Goal: Information Seeking & Learning: Learn about a topic

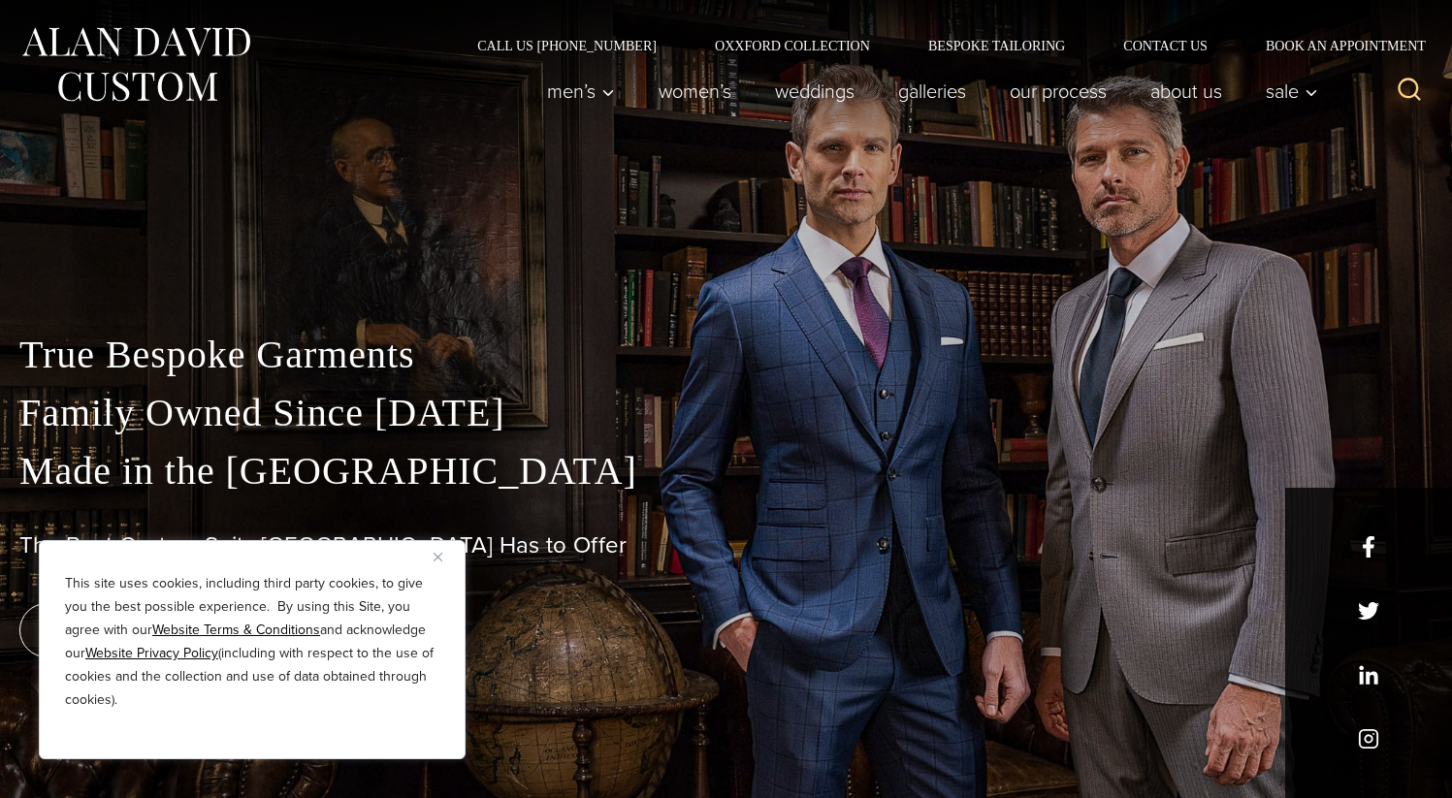
click at [438, 558] on img "Close" at bounding box center [438, 557] width 9 height 9
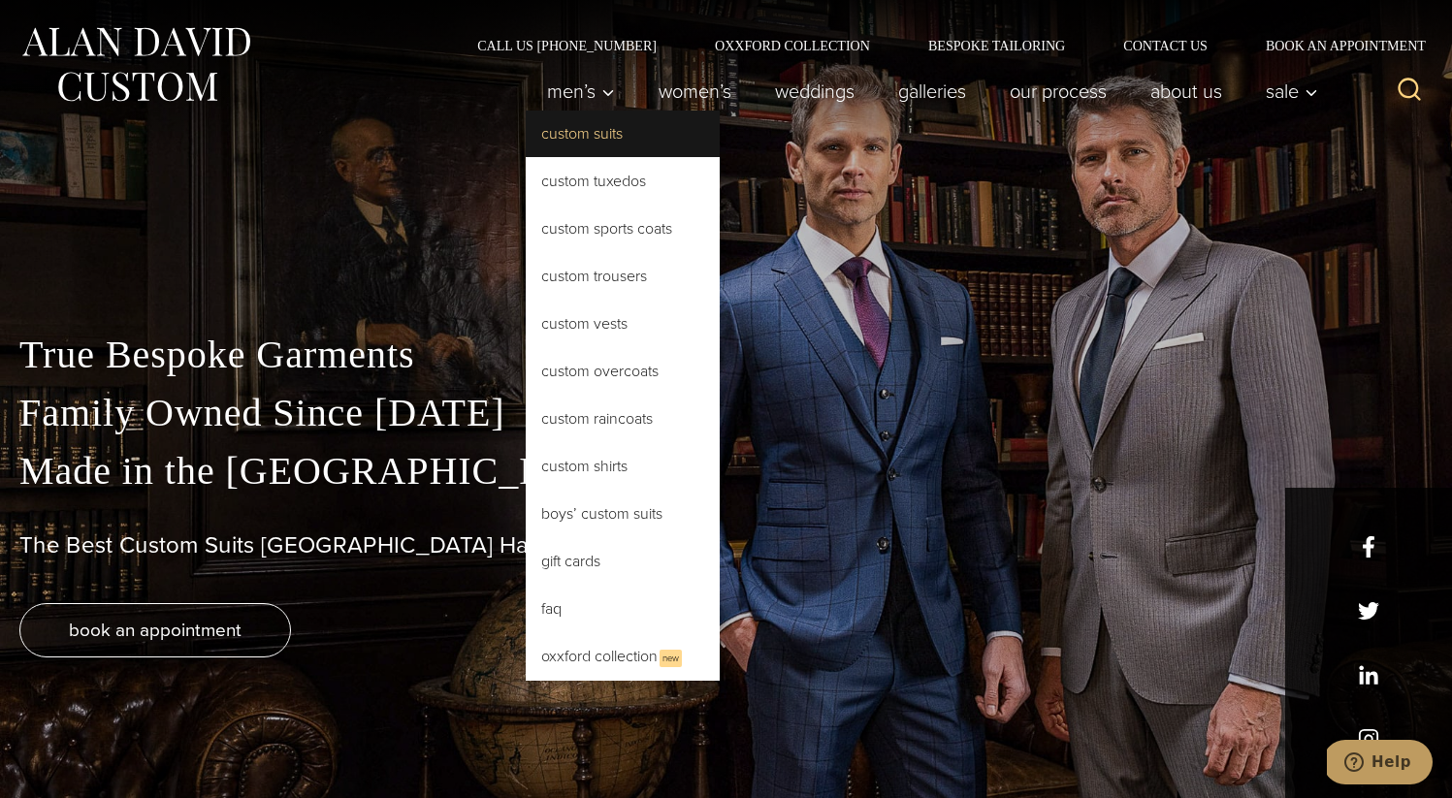
click at [579, 129] on link "Custom Suits" at bounding box center [623, 134] width 194 height 47
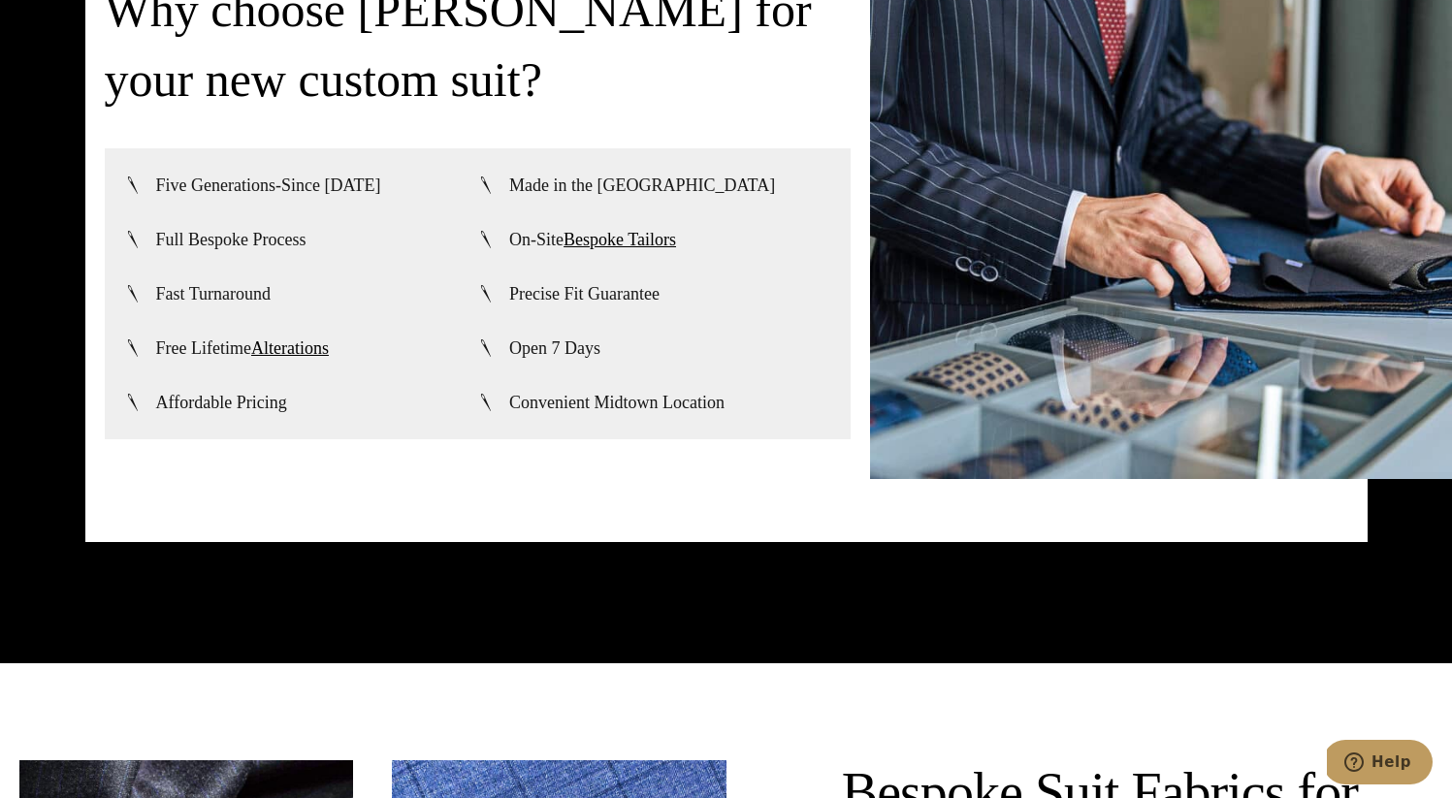
scroll to position [4573, 0]
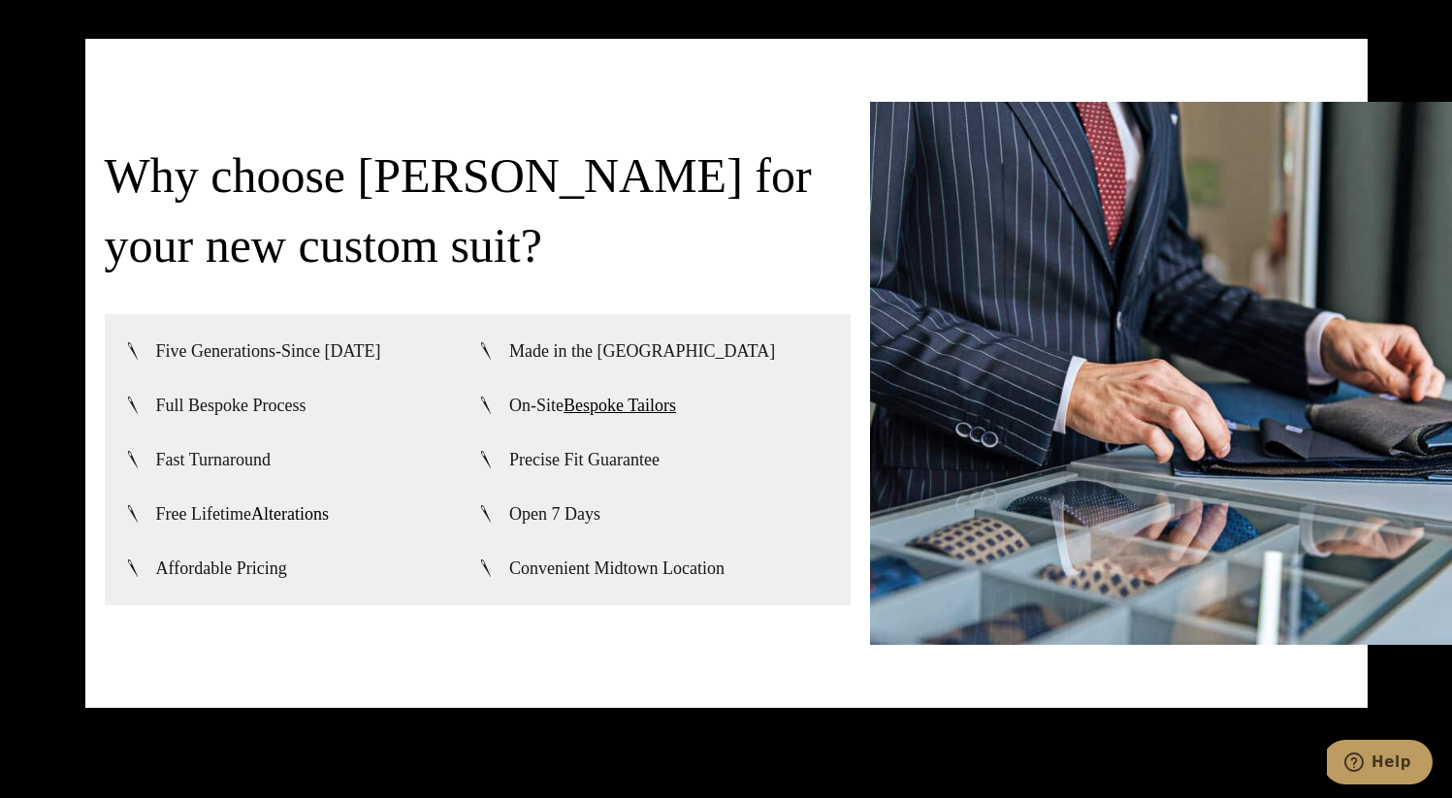
click at [285, 509] on link "Alterations" at bounding box center [290, 513] width 78 height 19
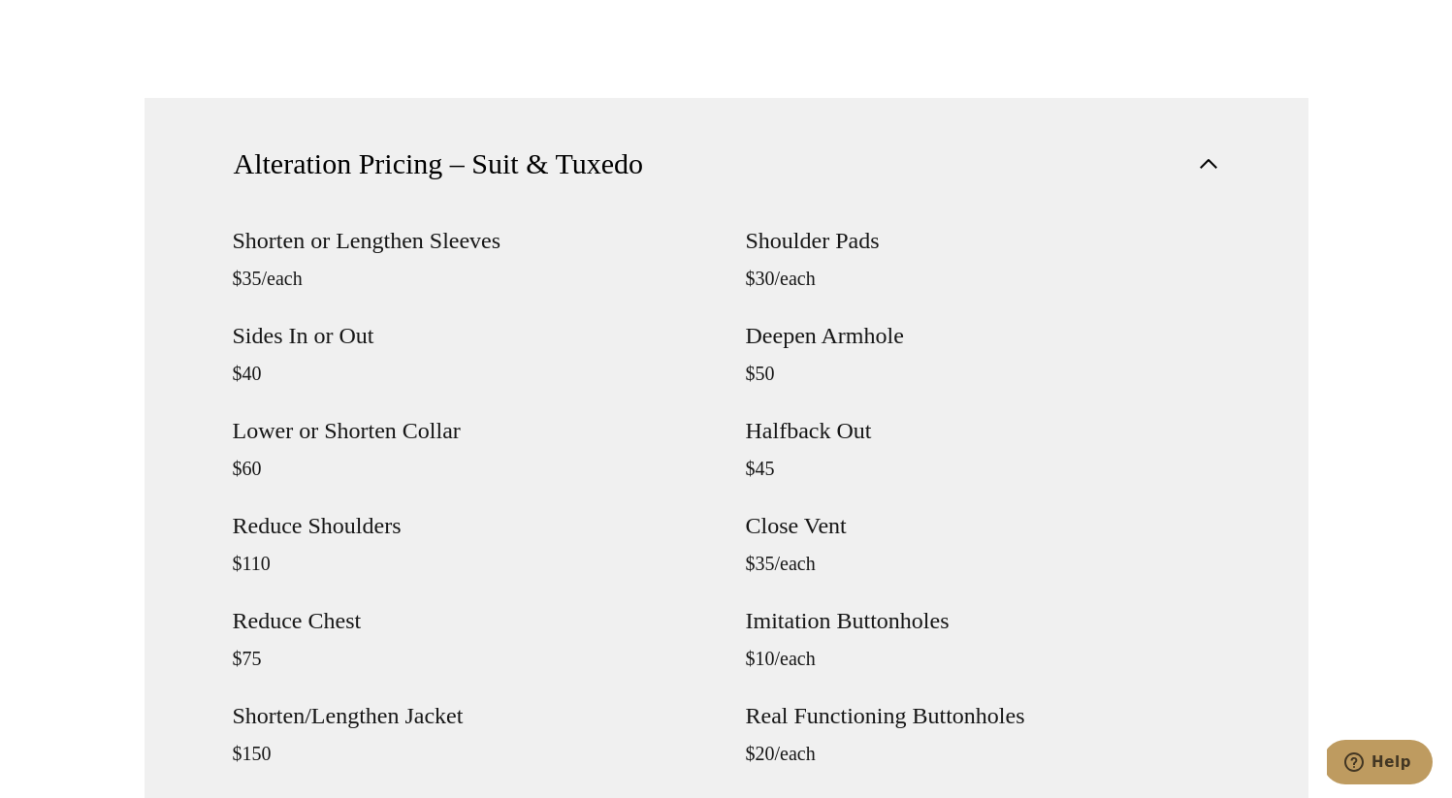
scroll to position [1672, 0]
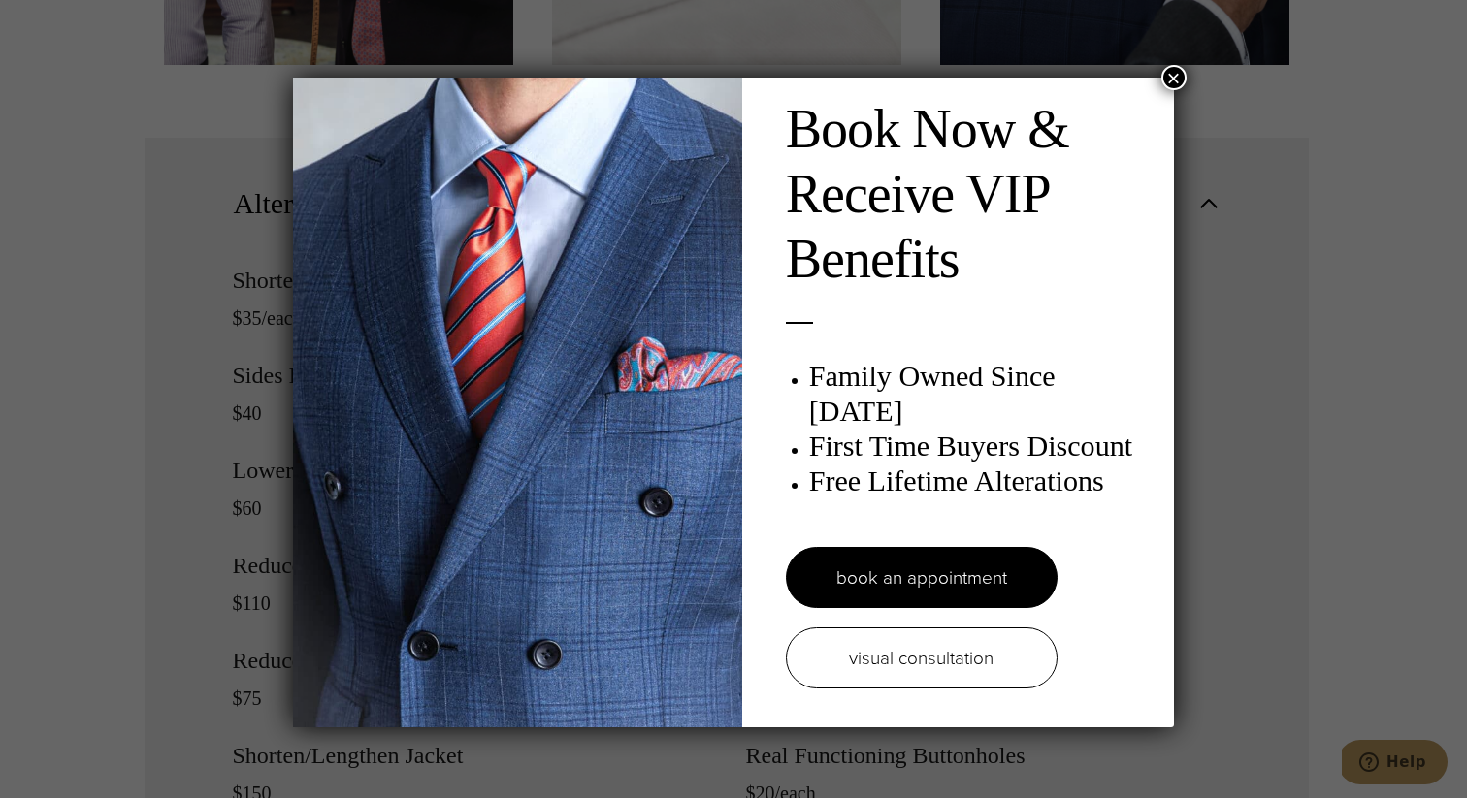
click at [1174, 63] on div "Book Now & Receive VIP Benefits Family Owned Since 1913 First Time Buyers Disco…" at bounding box center [733, 399] width 1467 height 798
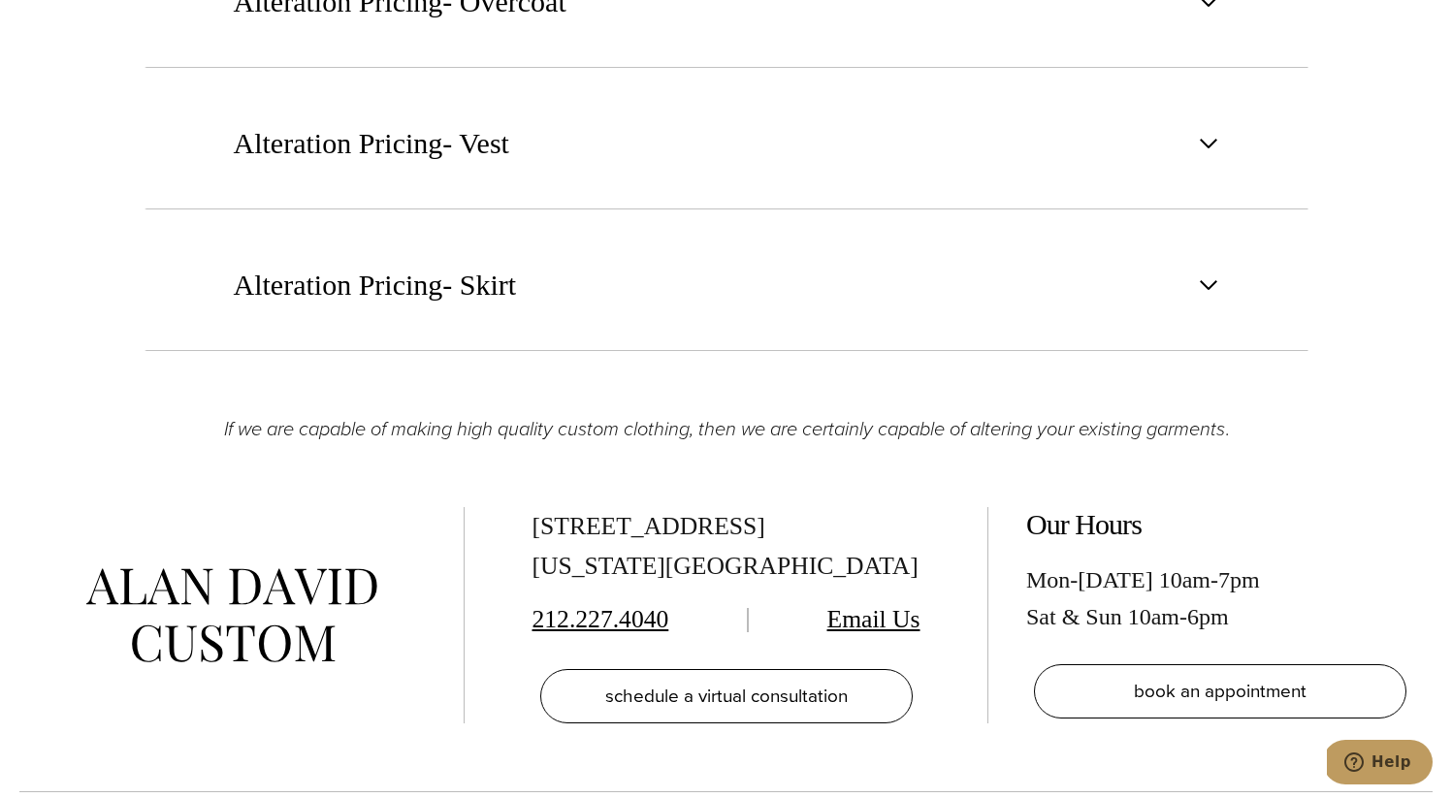
scroll to position [4055, 0]
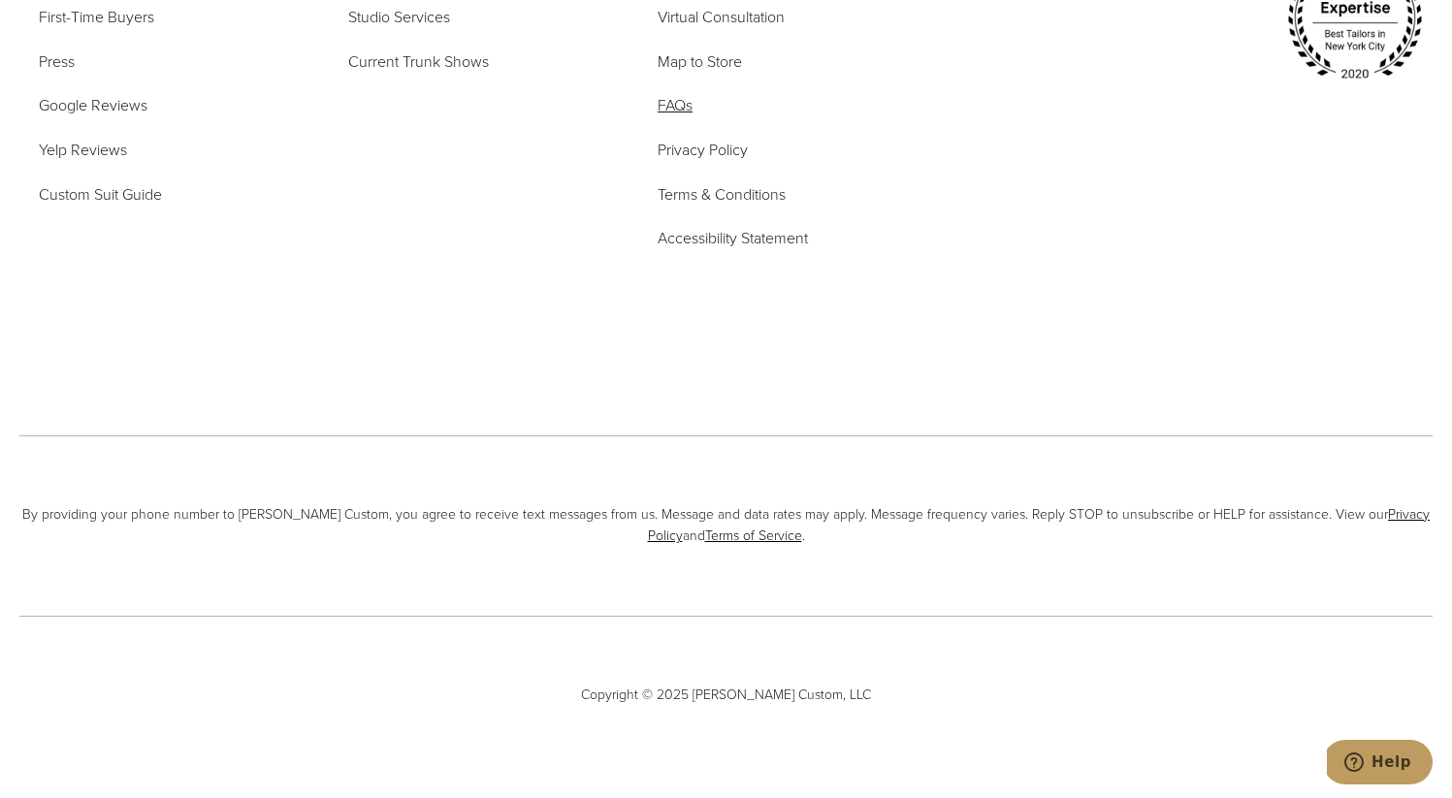
click at [675, 98] on span "FAQs" at bounding box center [675, 105] width 35 height 22
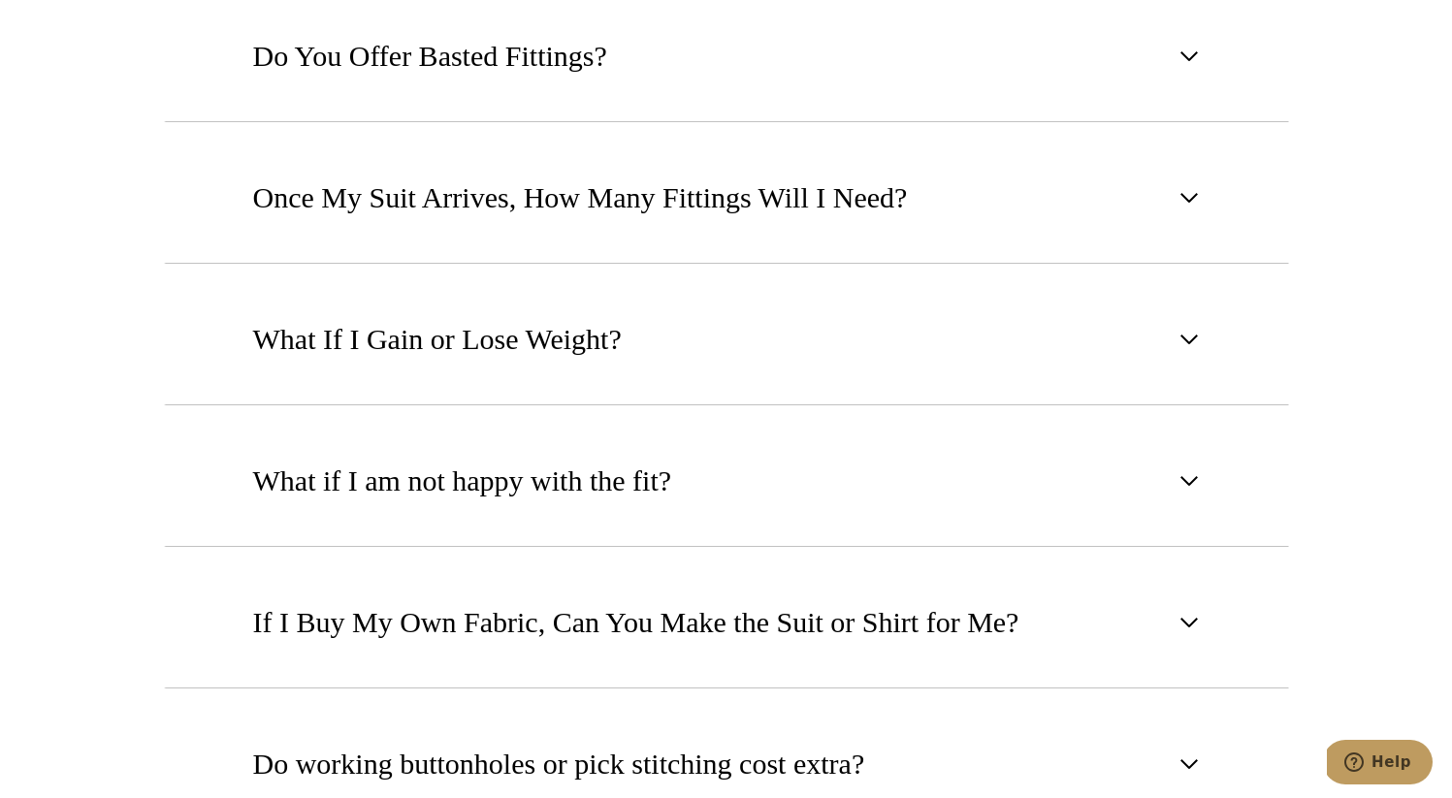
scroll to position [1739, 0]
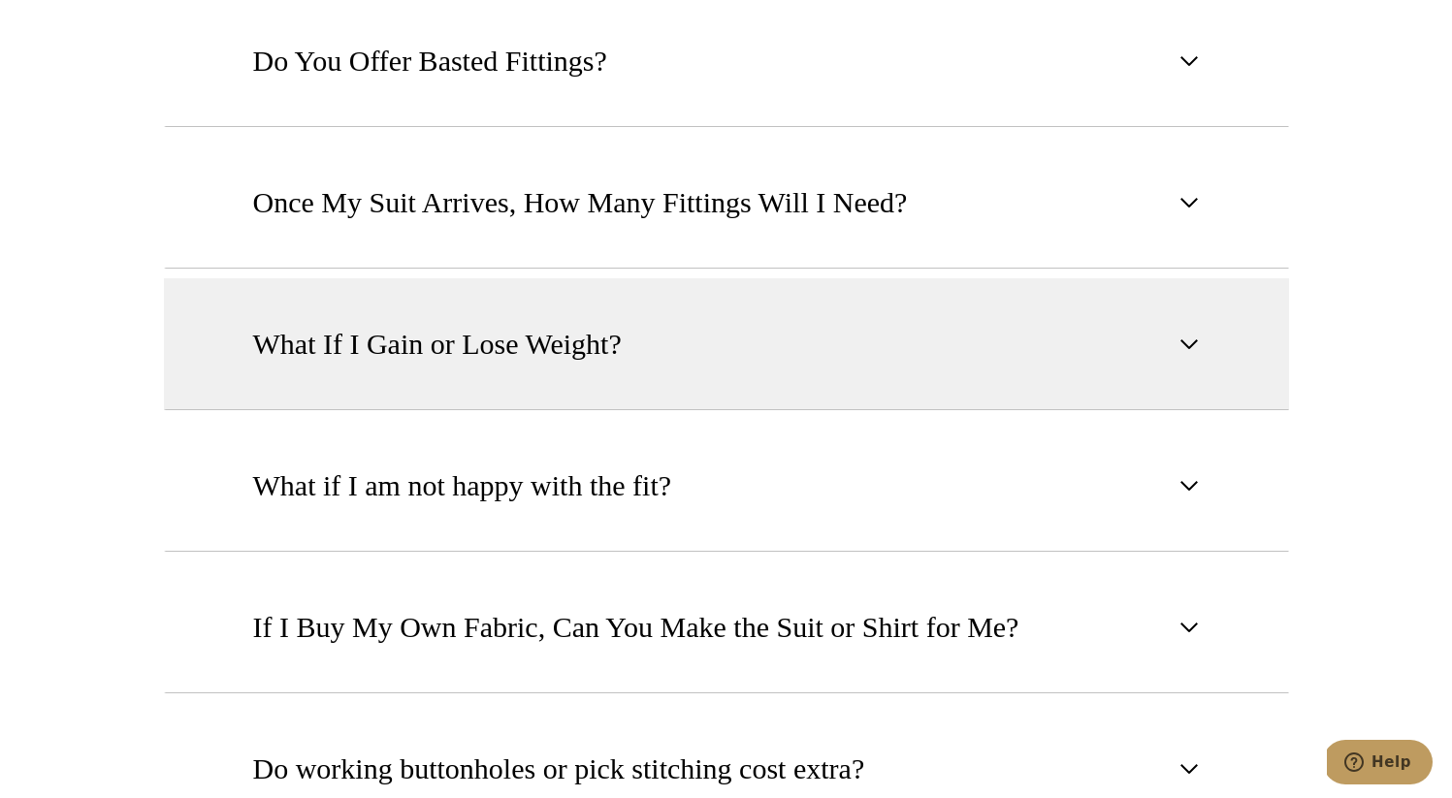
click at [532, 341] on span "What If I Gain or Lose Weight?" at bounding box center [437, 344] width 369 height 43
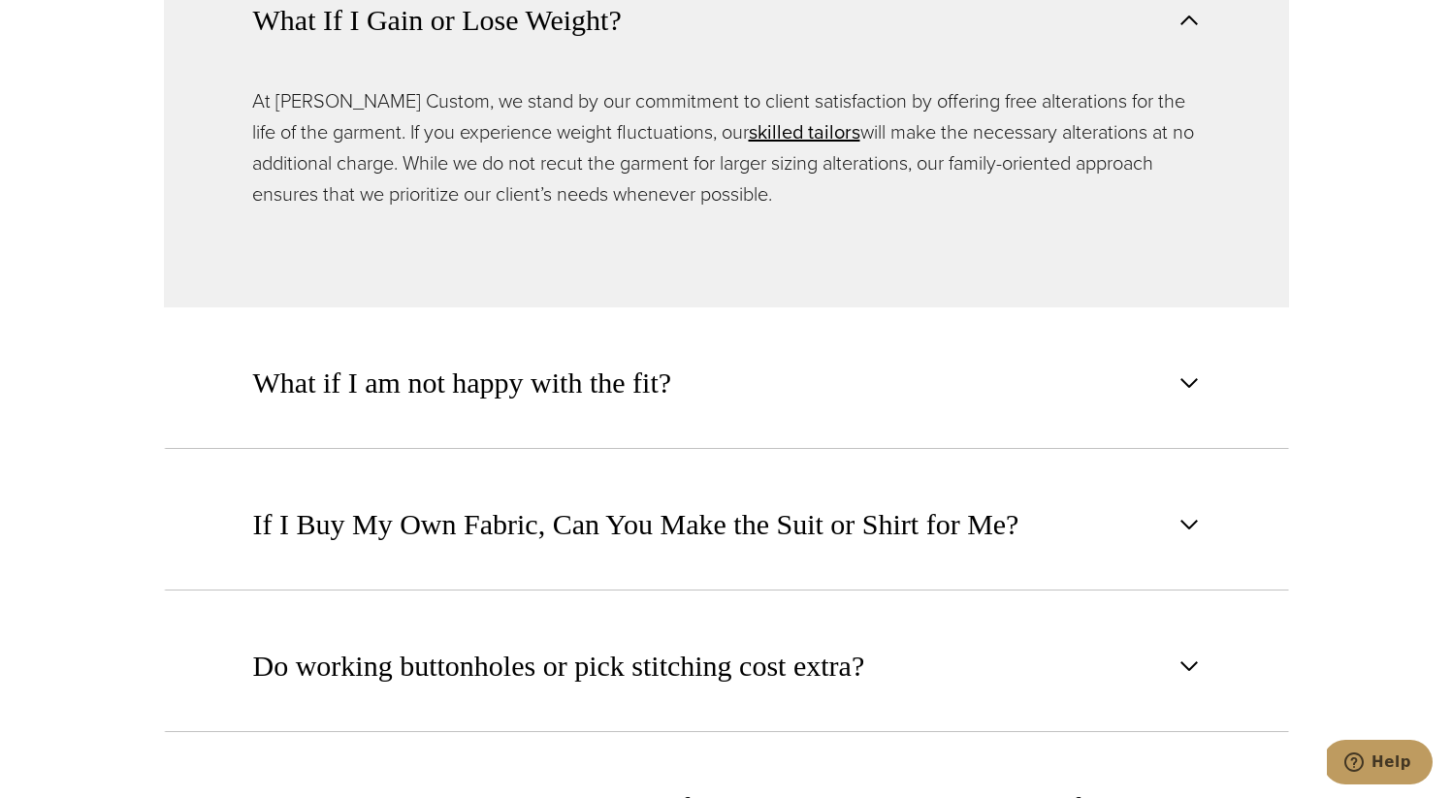
scroll to position [2073, 0]
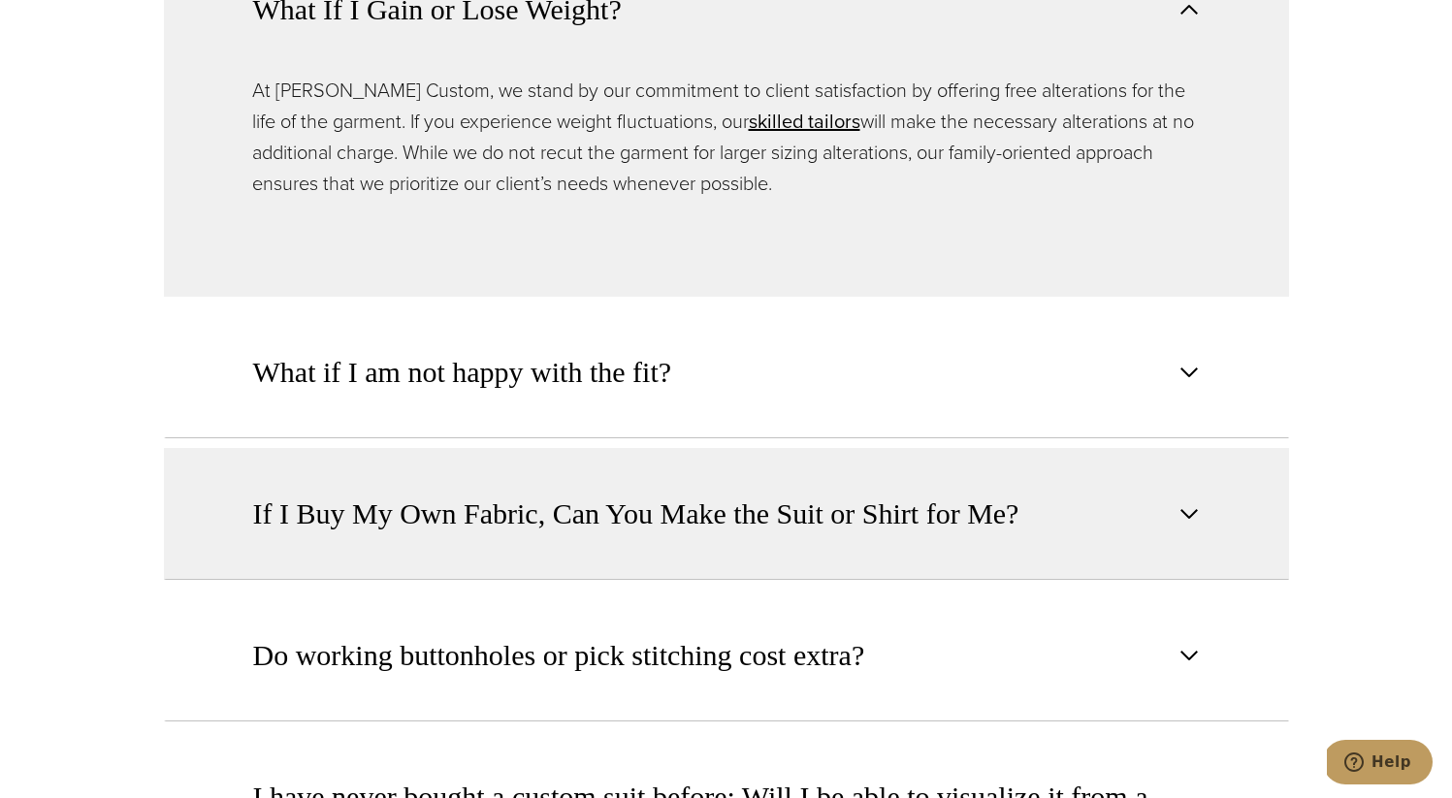
click at [513, 528] on span "If I Buy My Own Fabric, Can You Make the Suit or Shirt for Me?" at bounding box center [636, 514] width 766 height 43
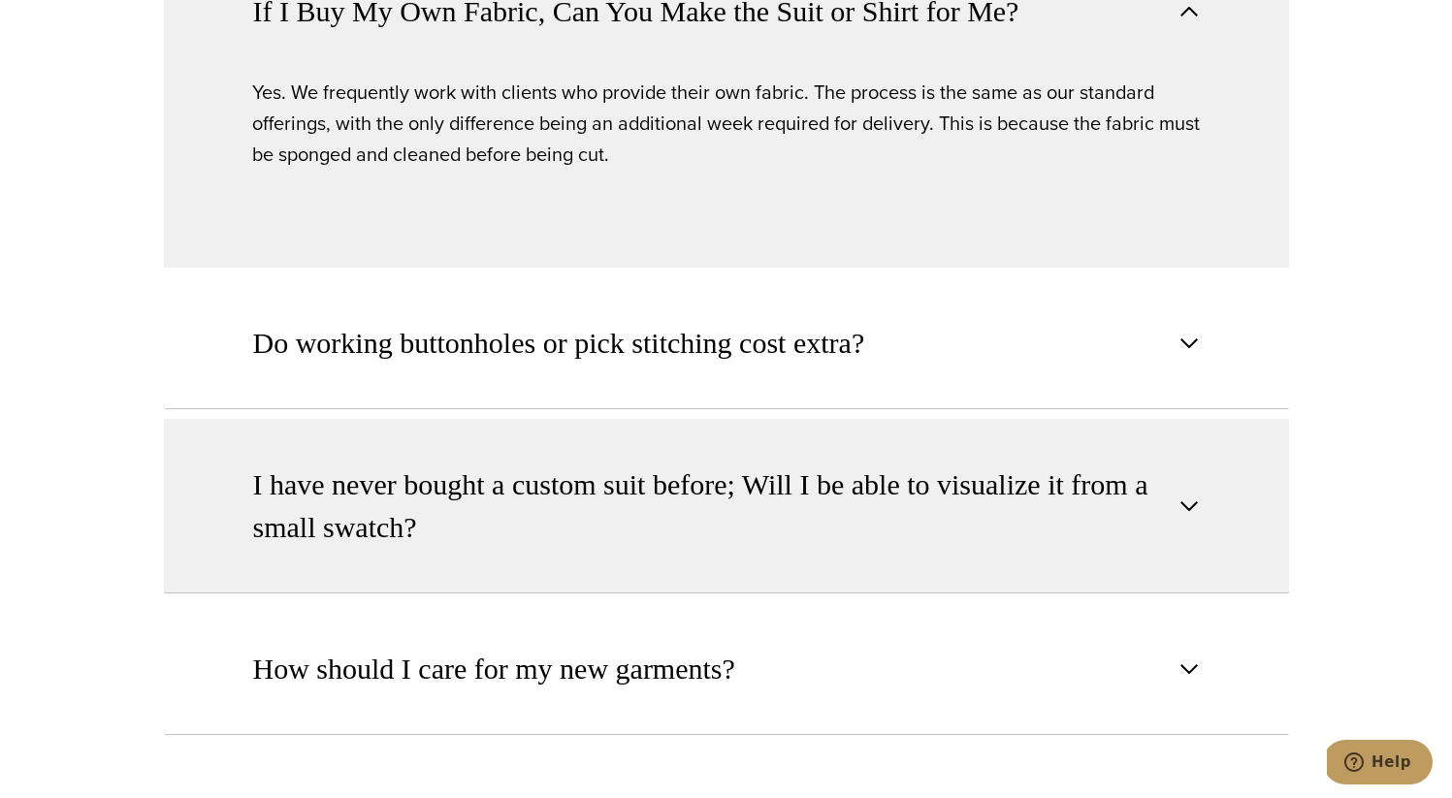
scroll to position [2384, 0]
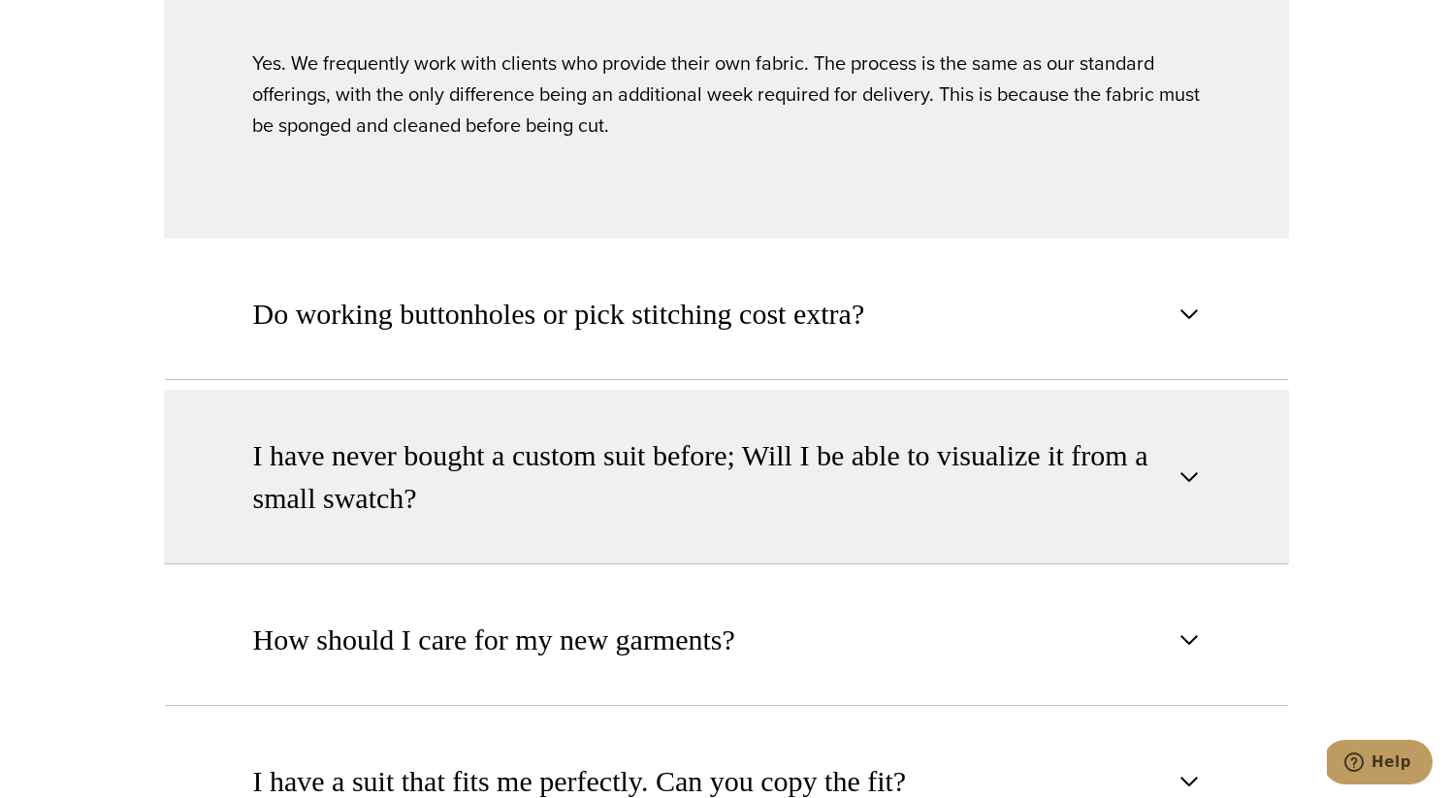
click at [572, 446] on span "I have never bought a custom suit before; Will I be able to visualize it from a…" at bounding box center [710, 477] width 915 height 85
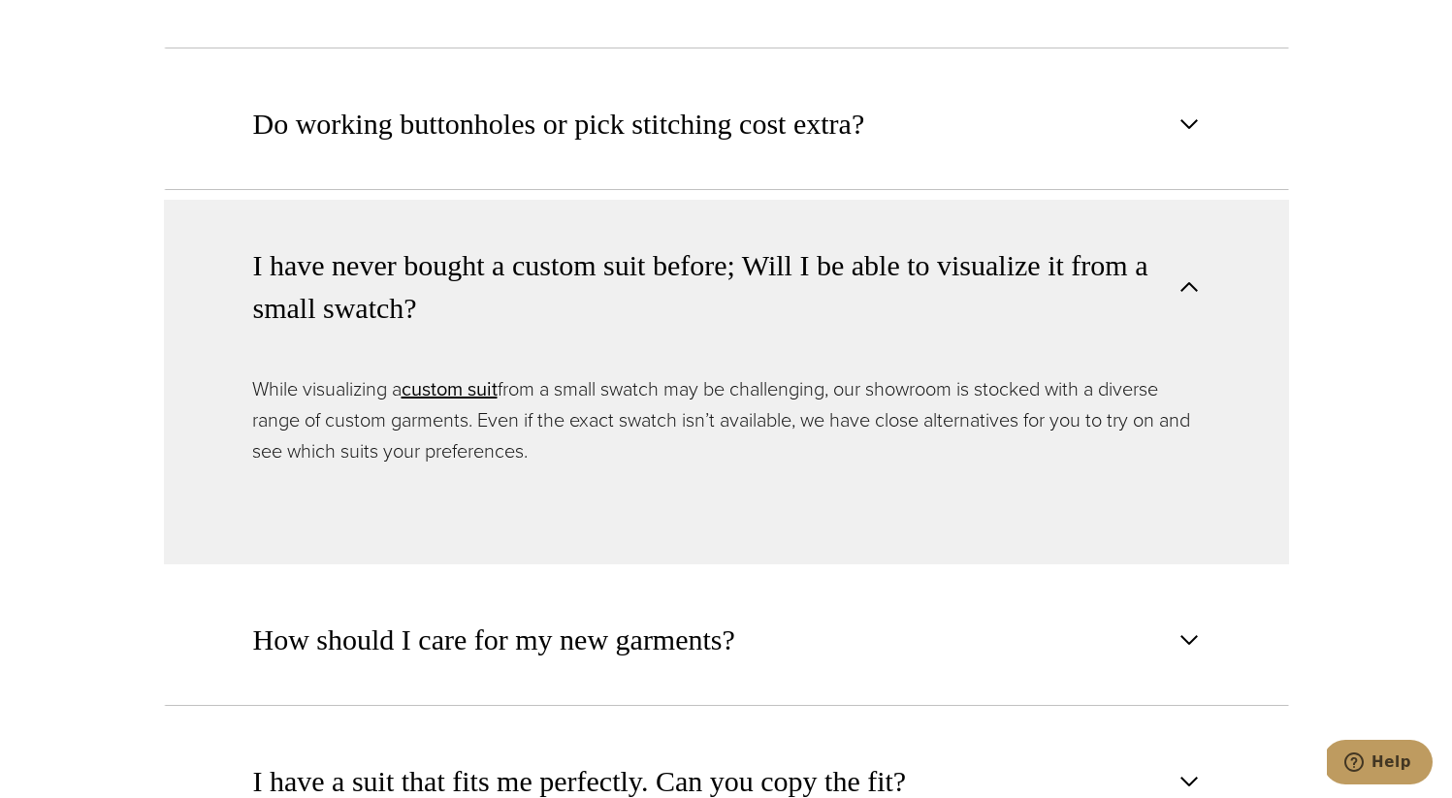
click at [358, 317] on span "I have never bought a custom suit before; Will I be able to visualize it from a…" at bounding box center [710, 286] width 915 height 85
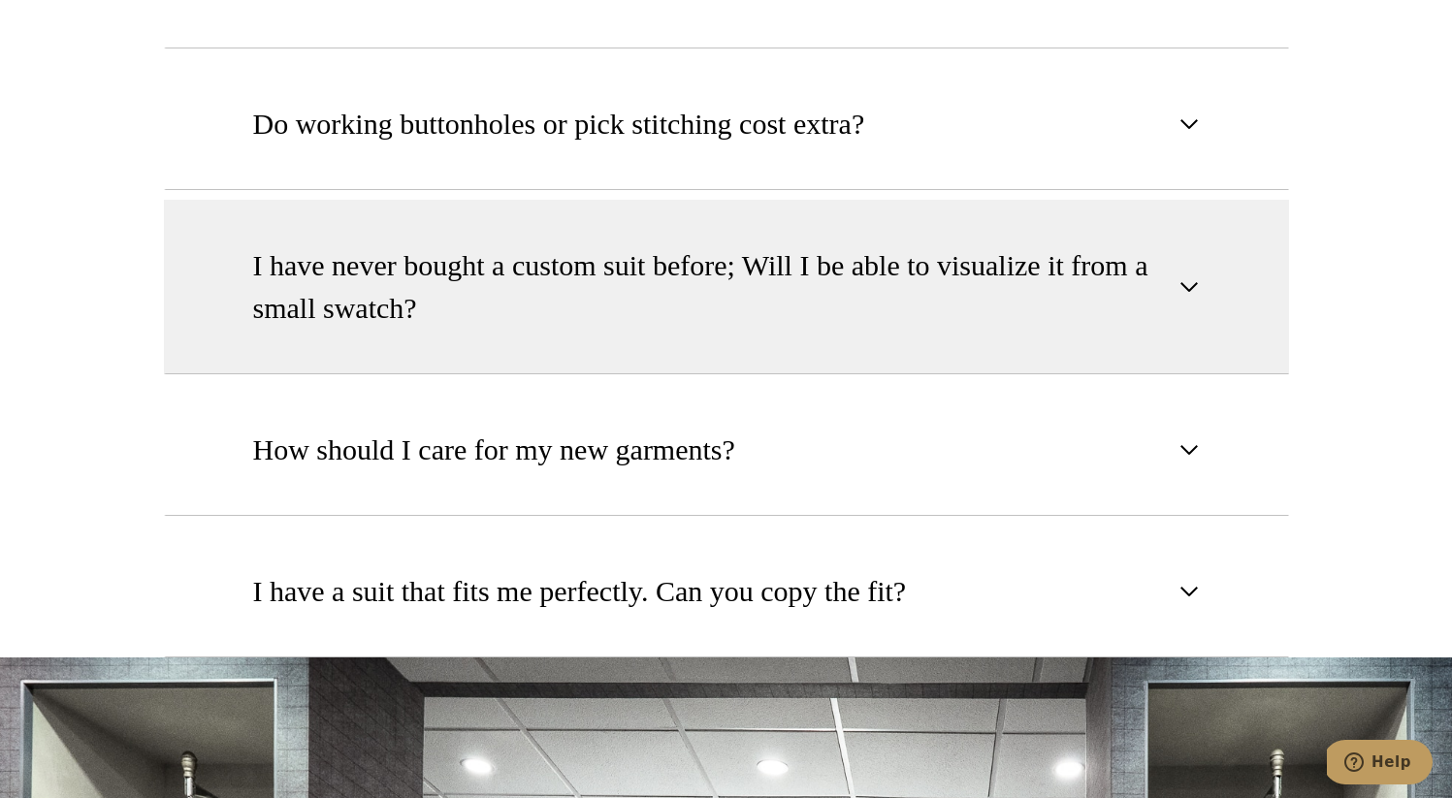
click at [358, 317] on span "I have never bought a custom suit before; Will I be able to visualize it from a…" at bounding box center [710, 286] width 915 height 85
click at [364, 317] on span "I have never bought a custom suit before; Will I be able to visualize it from a…" at bounding box center [710, 286] width 915 height 85
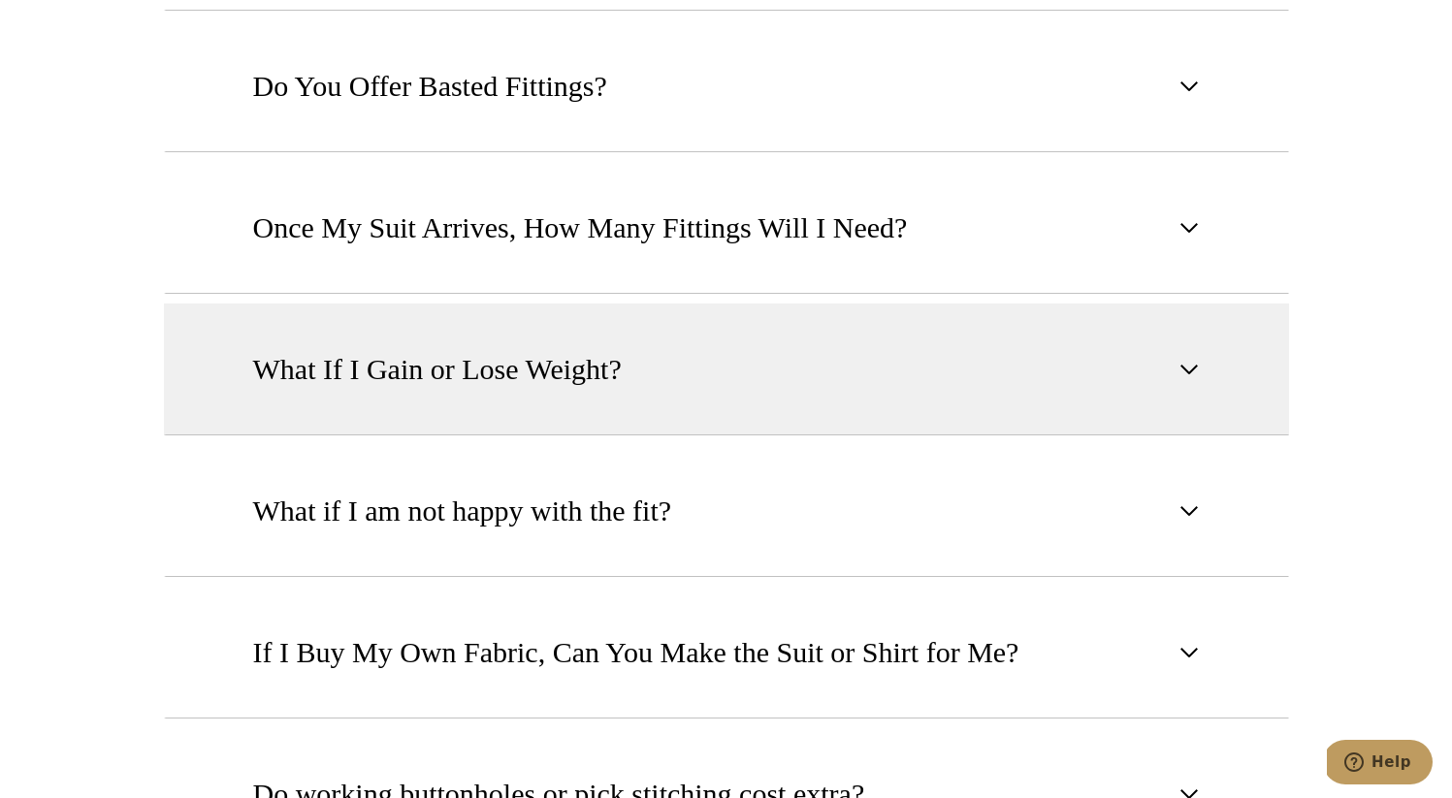
scroll to position [1715, 0]
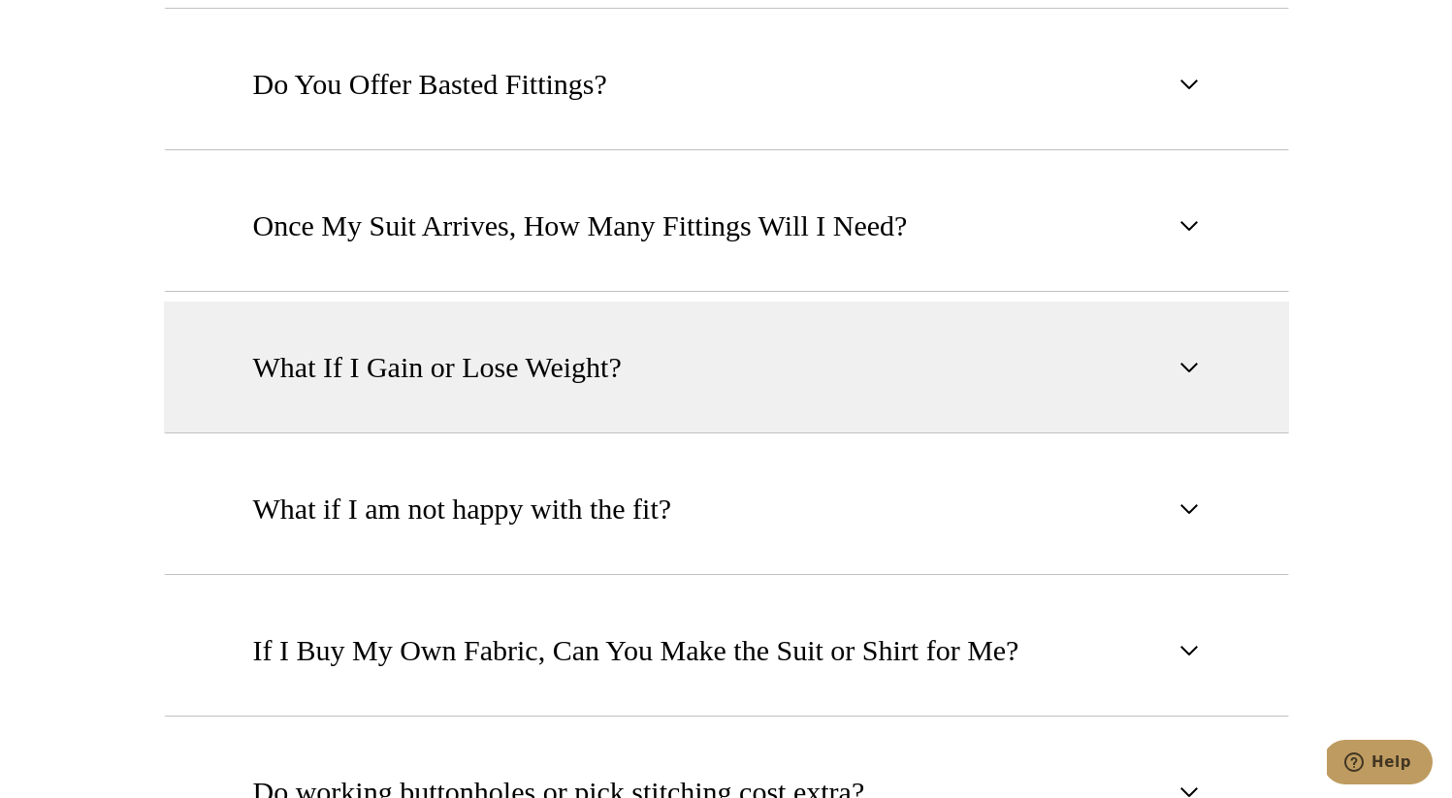
click at [375, 407] on button "What If I Gain or Lose Weight?" at bounding box center [726, 368] width 1125 height 132
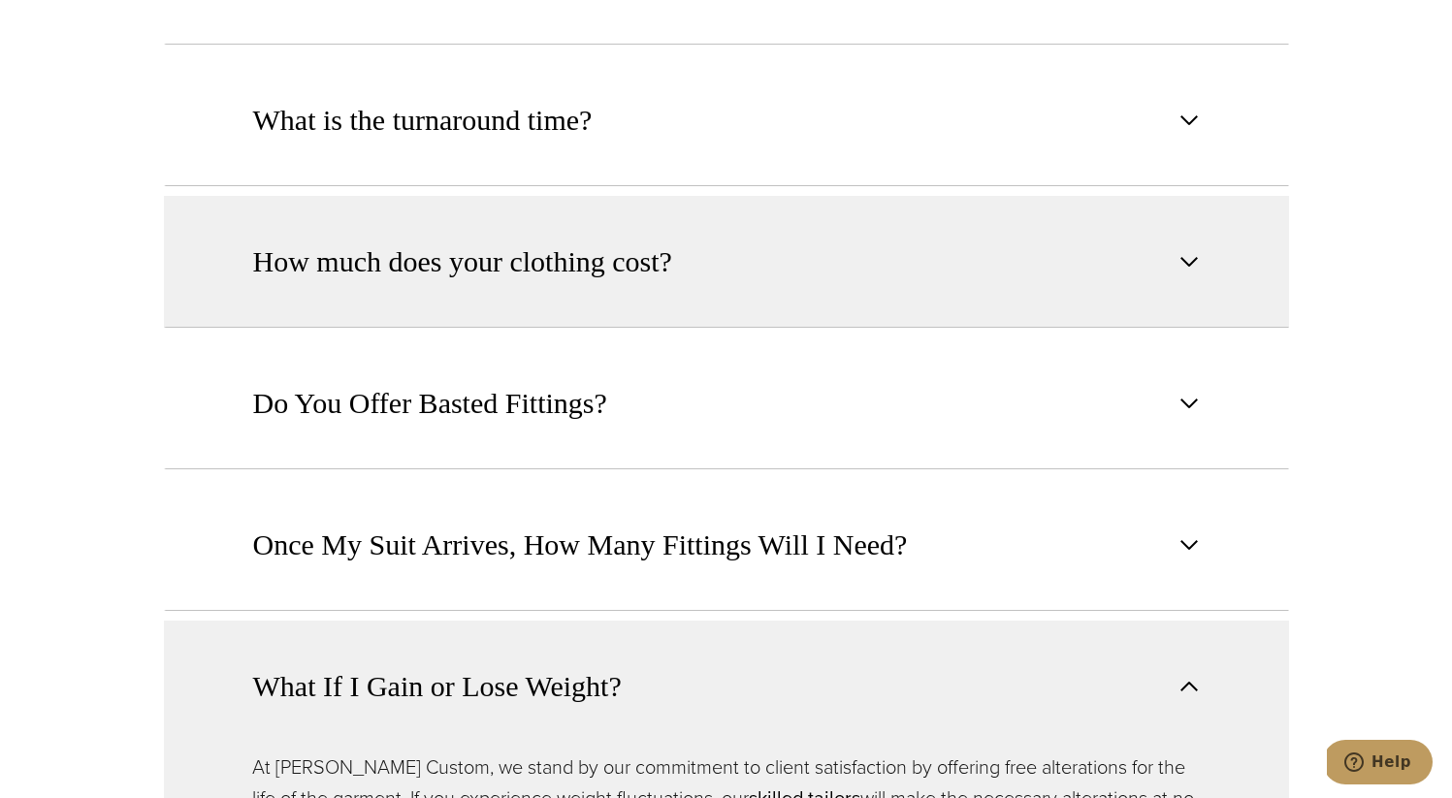
scroll to position [1327, 0]
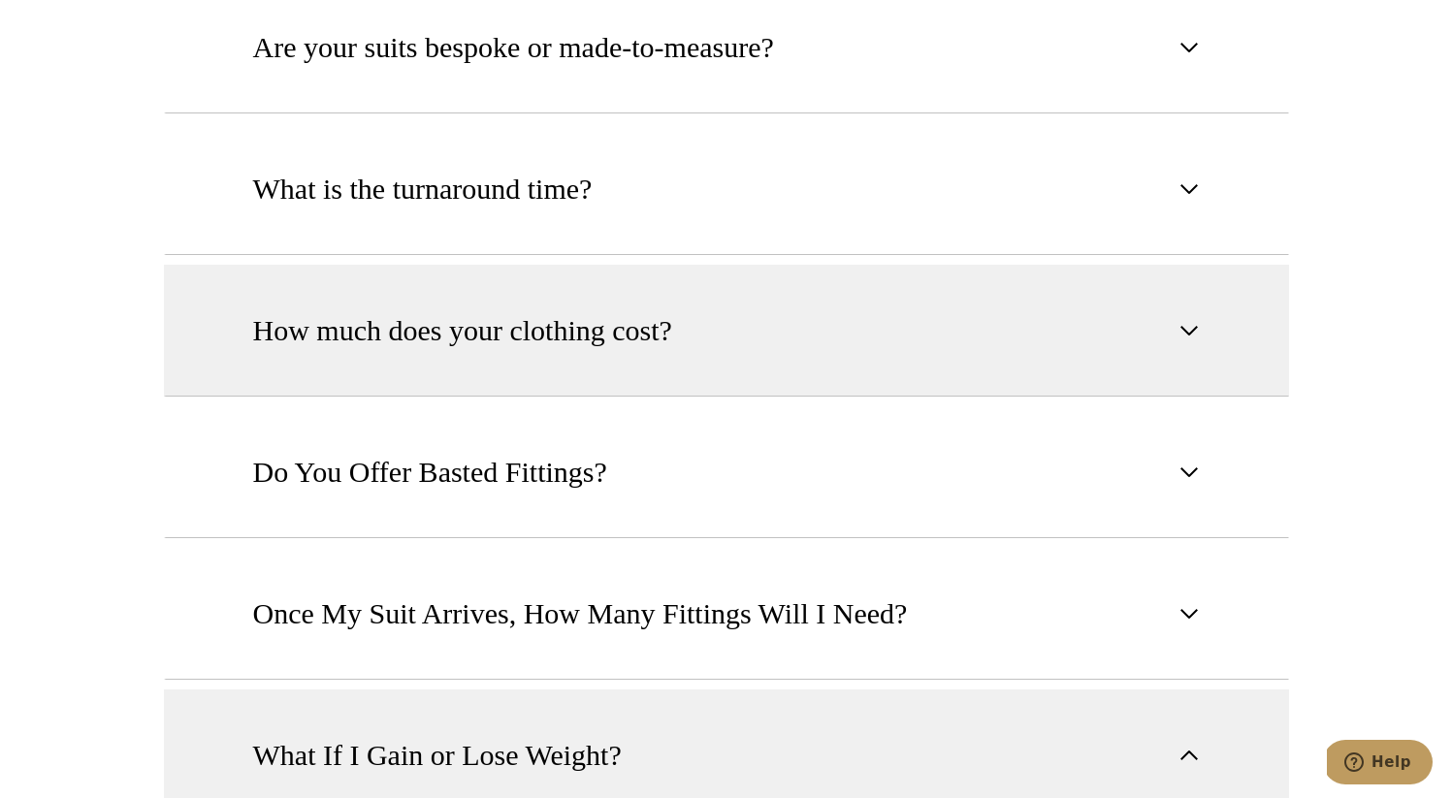
click at [496, 291] on button "How much does your clothing cost?" at bounding box center [726, 331] width 1125 height 132
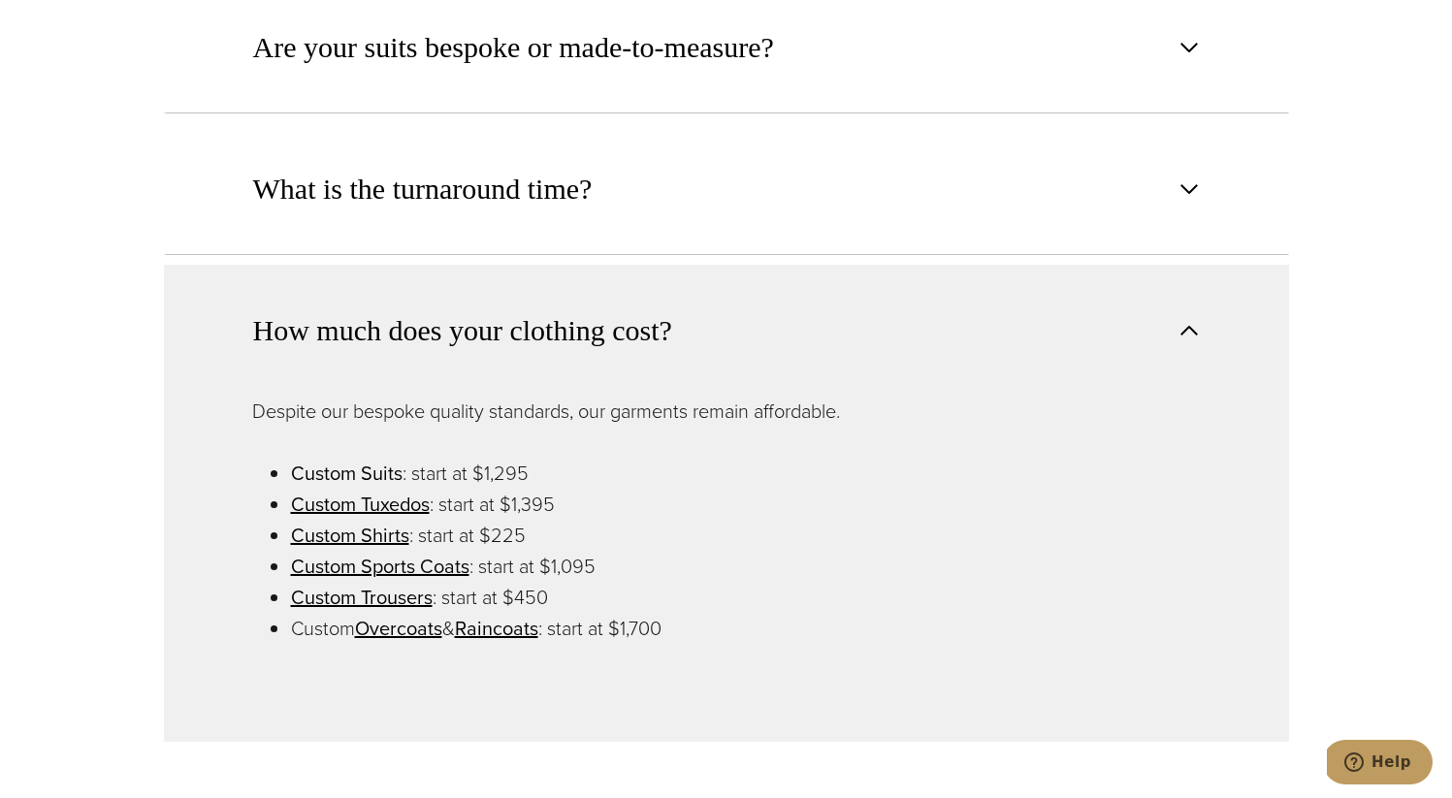
click at [365, 477] on link "Custom Suits" at bounding box center [347, 473] width 112 height 29
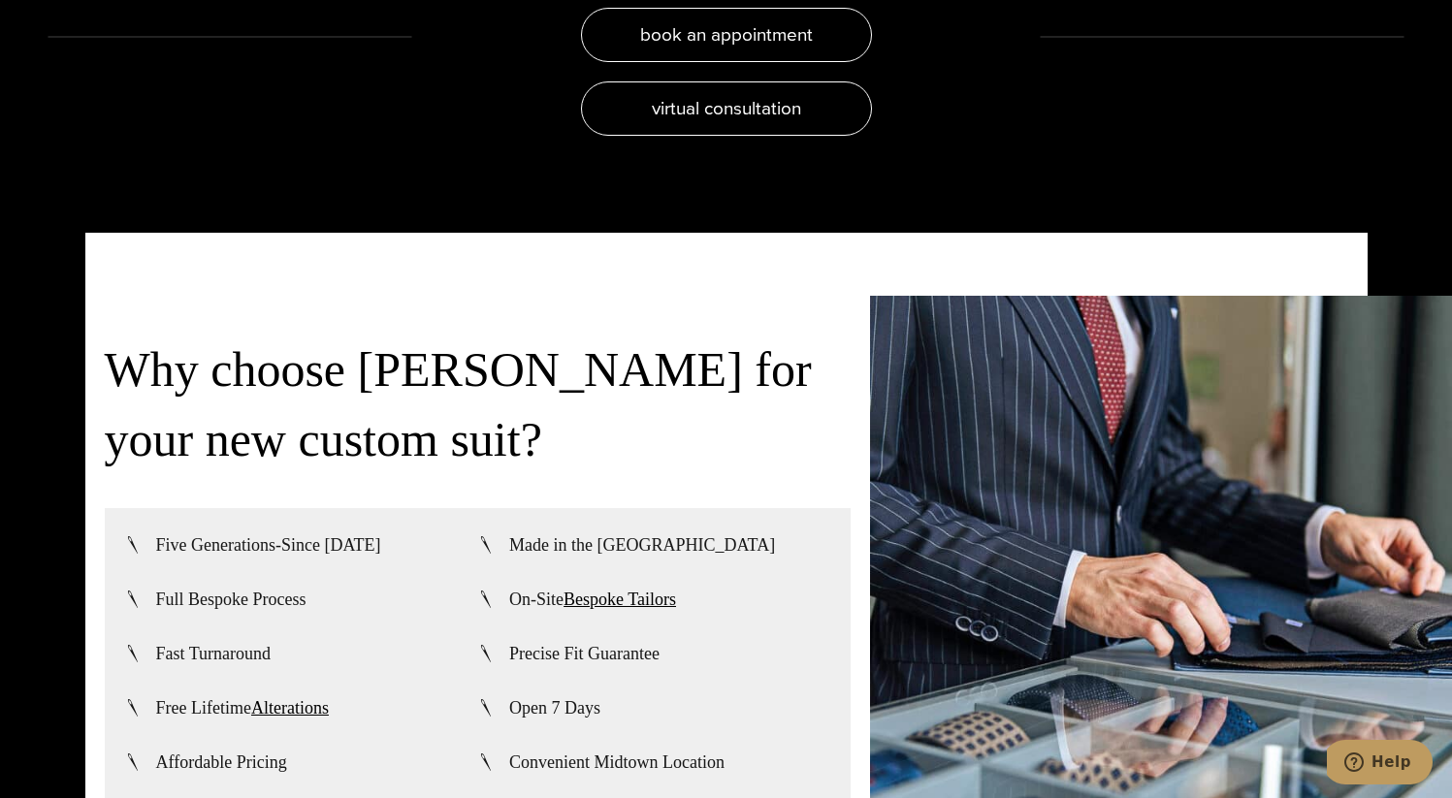
scroll to position [5444, 0]
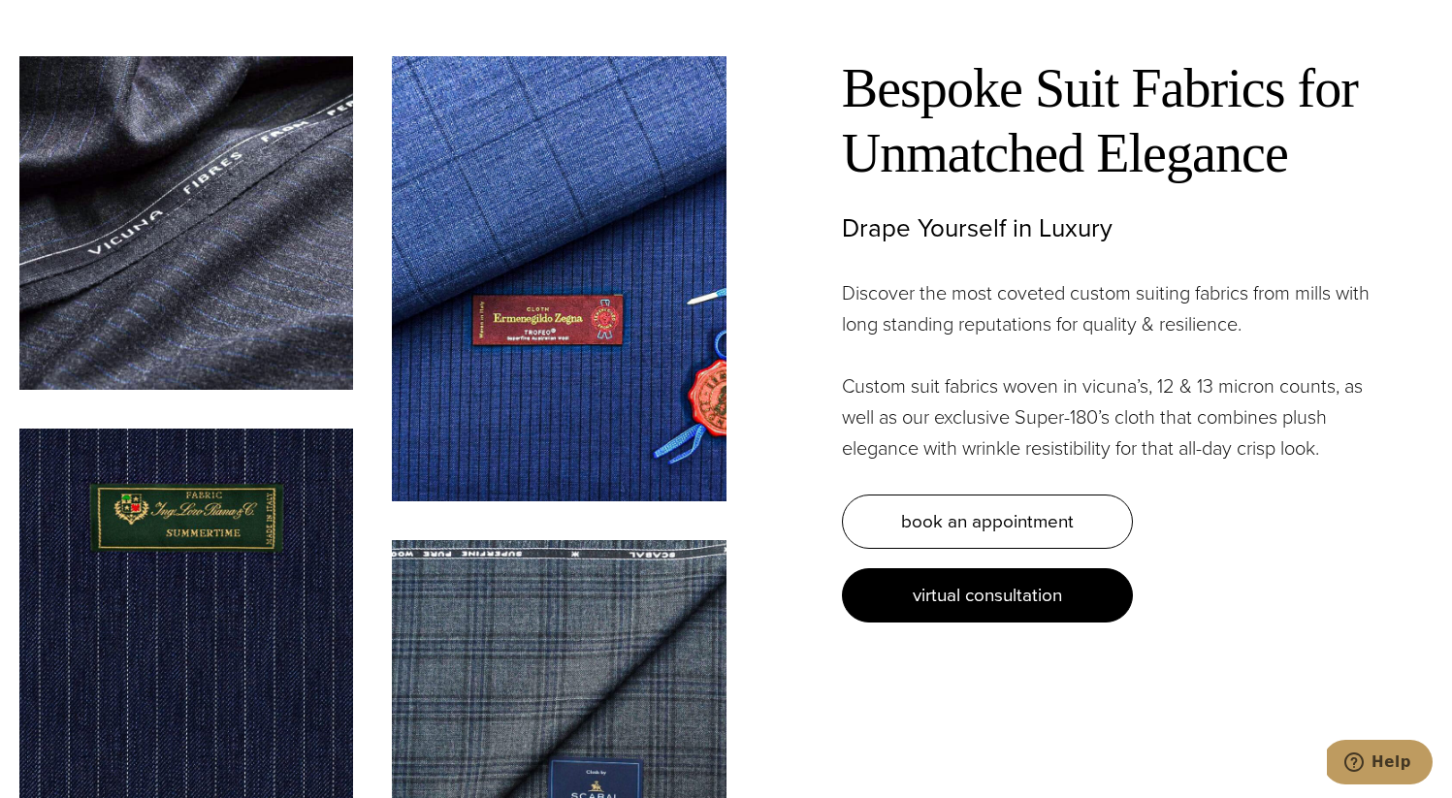
click at [916, 608] on link "virtual consultation" at bounding box center [987, 596] width 291 height 54
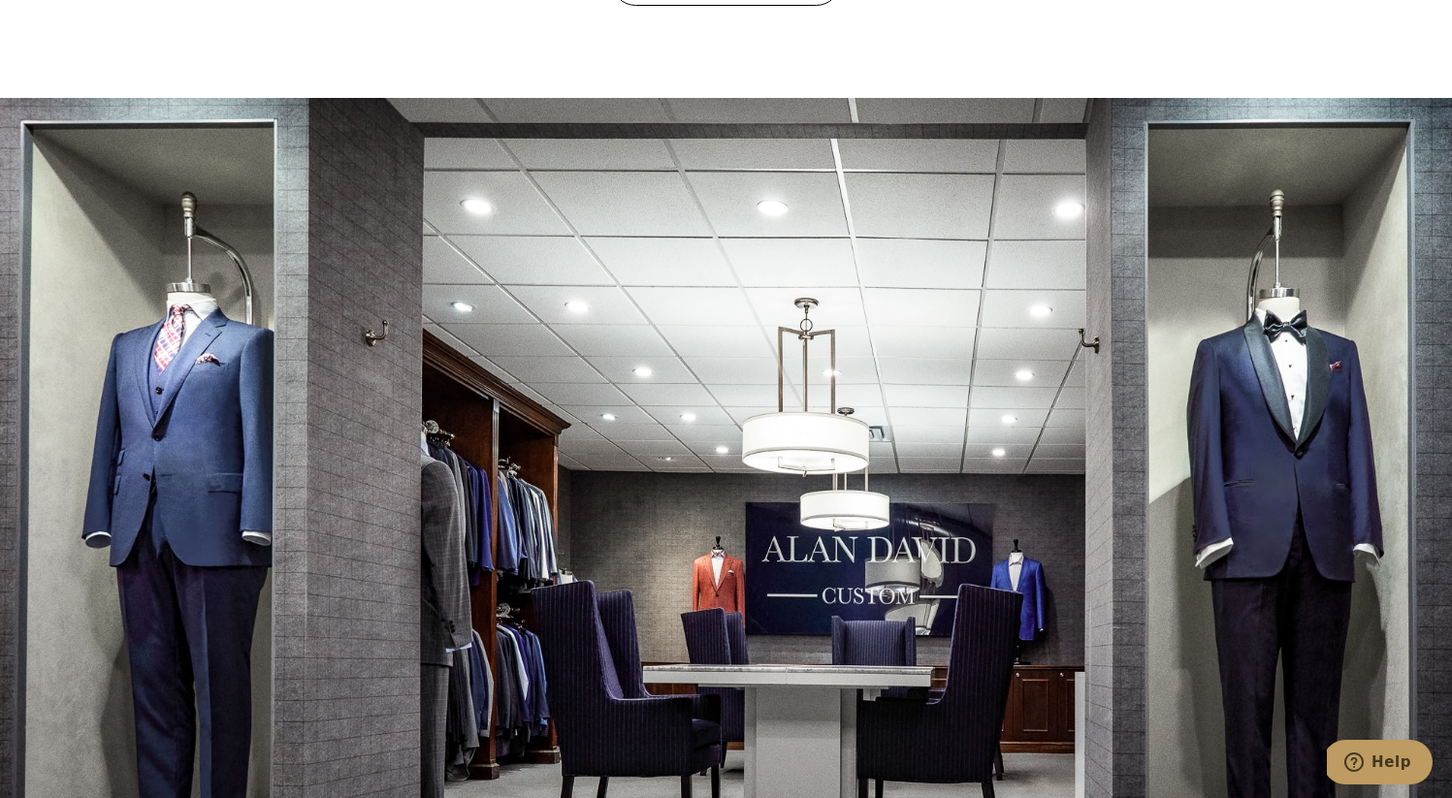
scroll to position [3631, 0]
